Goal: Information Seeking & Learning: Learn about a topic

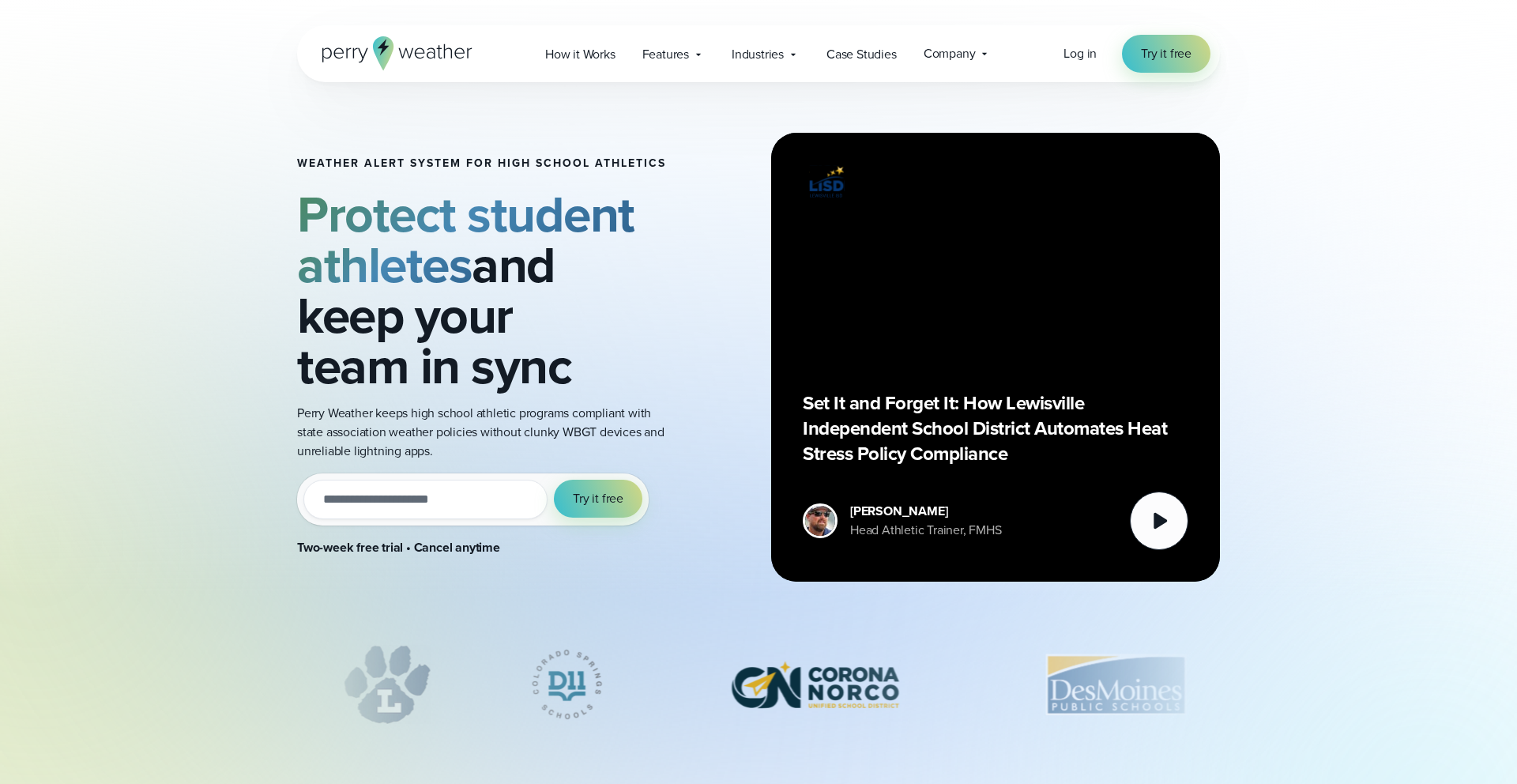
click at [233, 252] on div "Weather Alert System for High School Athletics Protect student athletes and kee…" at bounding box center [758, 357] width 1137 height 550
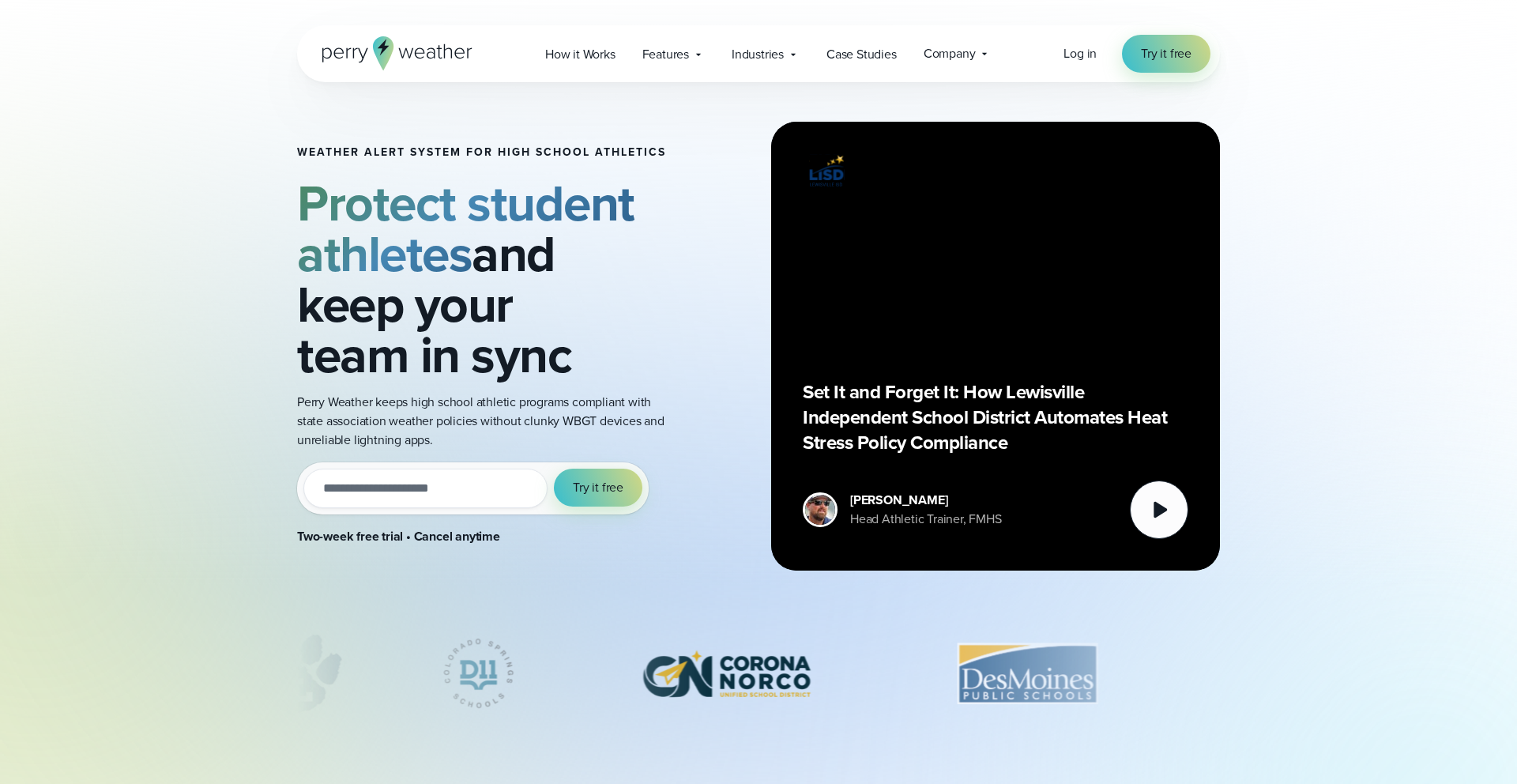
scroll to position [12, 0]
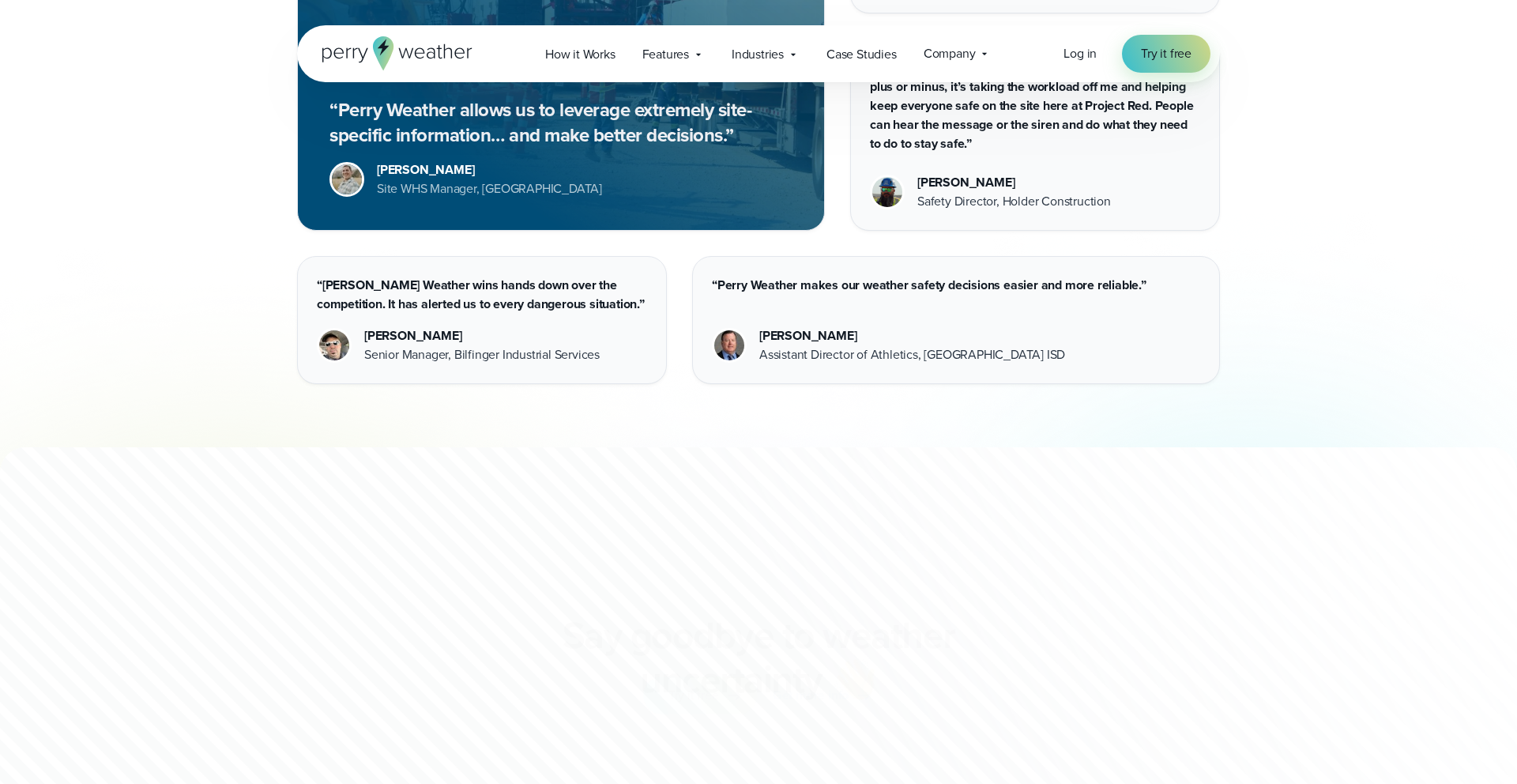
scroll to position [4407, 0]
